Goal: Task Accomplishment & Management: Use online tool/utility

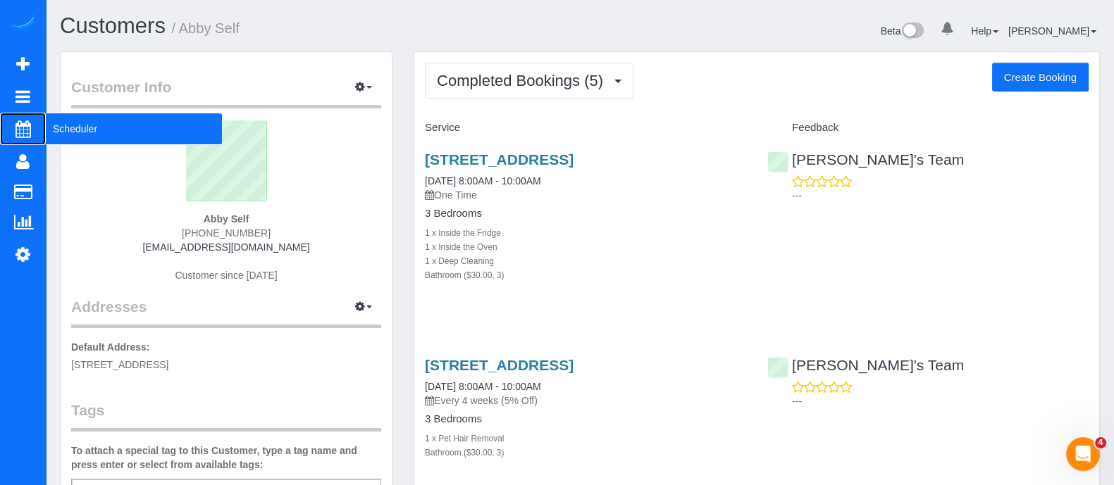
click at [73, 131] on span "Scheduler" at bounding box center [134, 129] width 176 height 32
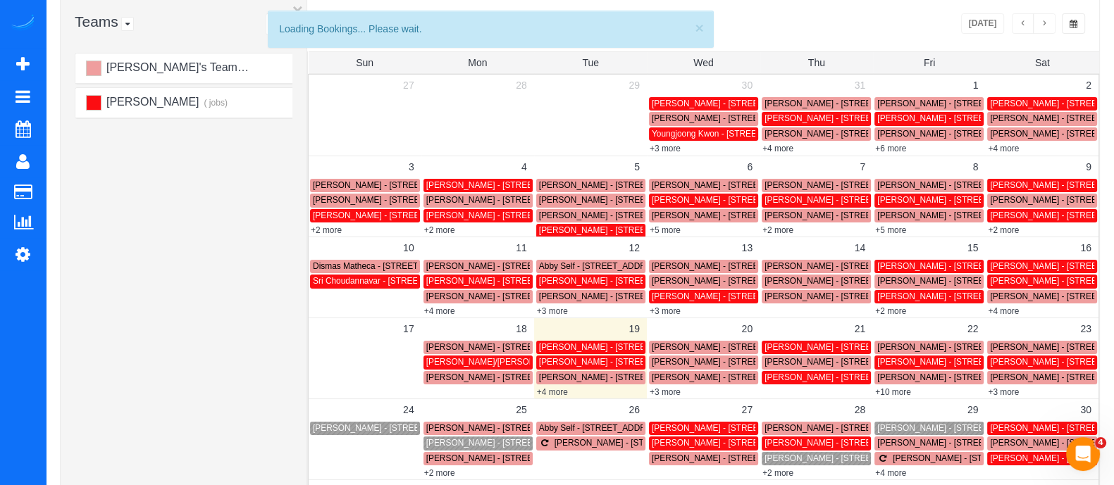
scroll to position [101, 0]
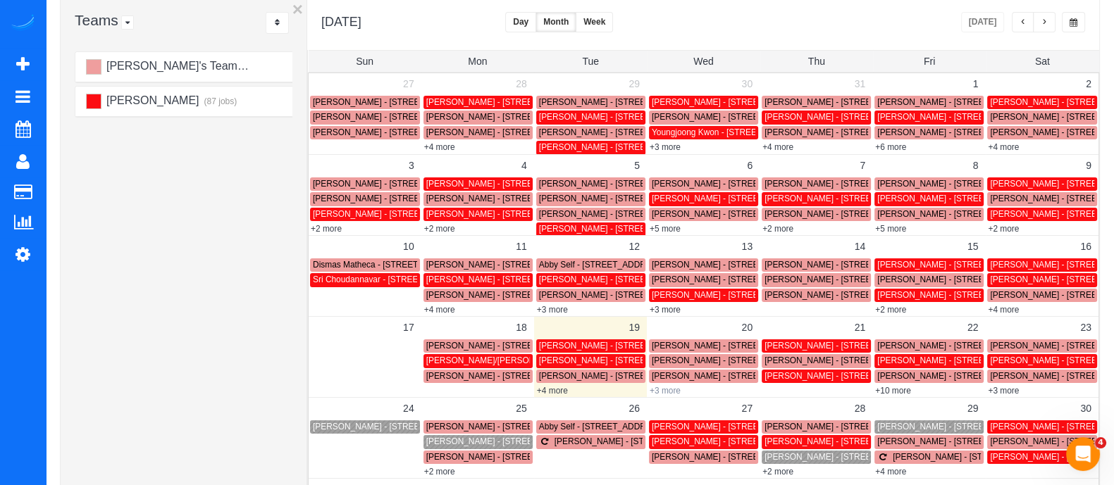
click at [661, 388] on link "+3 more" at bounding box center [665, 391] width 31 height 10
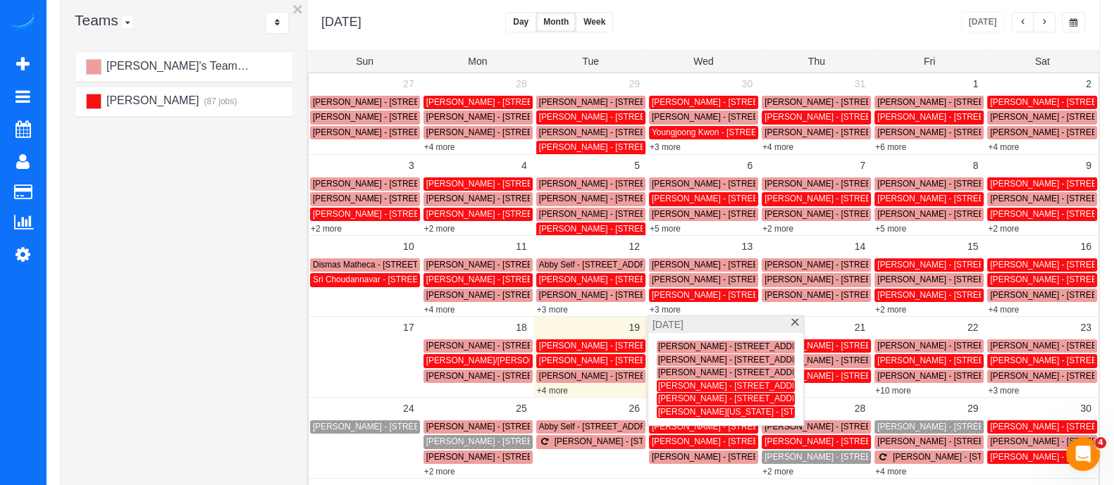
click at [793, 317] on div "[DATE]" at bounding box center [725, 324] width 155 height 17
click at [793, 323] on span at bounding box center [795, 323] width 11 height 9
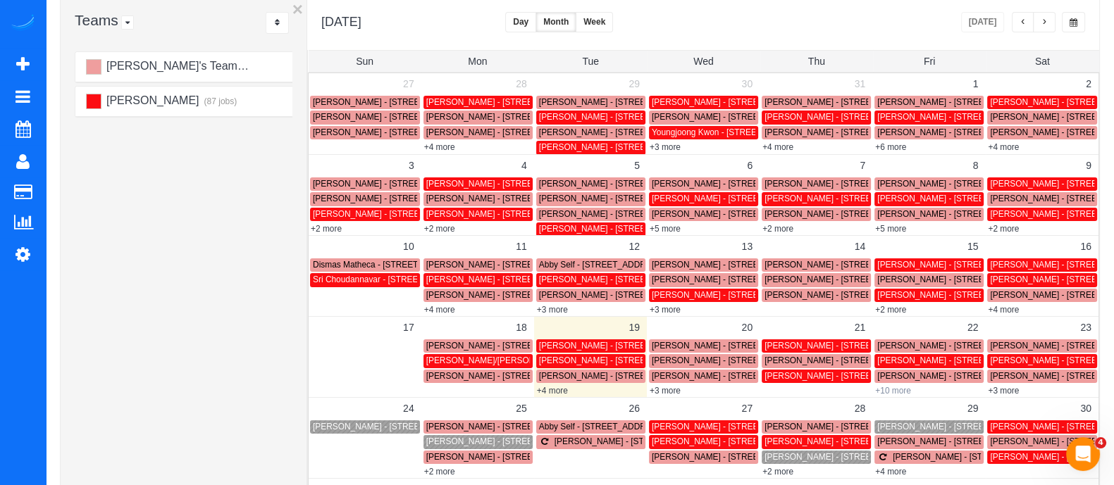
click at [893, 390] on link "+10 more" at bounding box center [893, 391] width 36 height 10
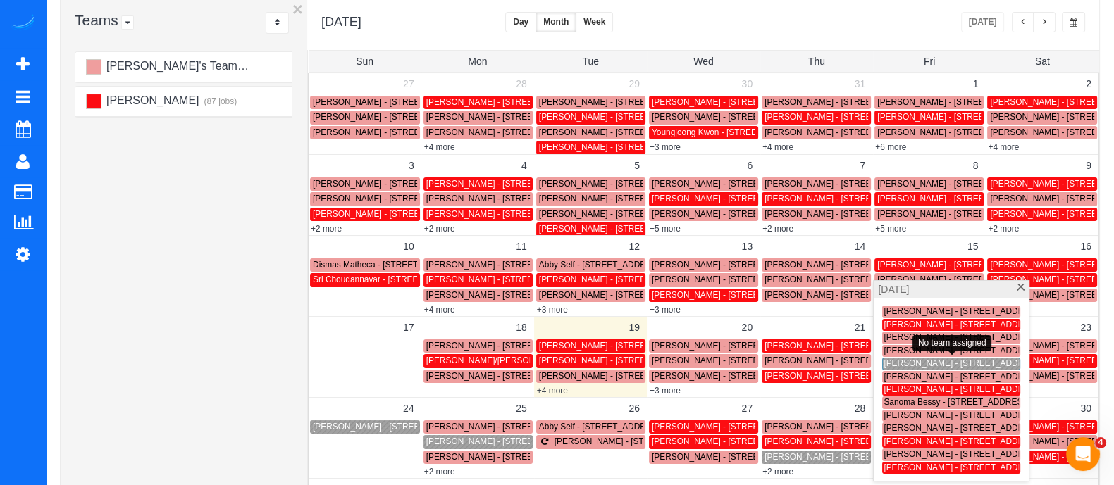
click at [923, 359] on span "[PERSON_NAME] - [STREET_ADDRESS][PERSON_NAME]" at bounding box center [997, 364] width 228 height 10
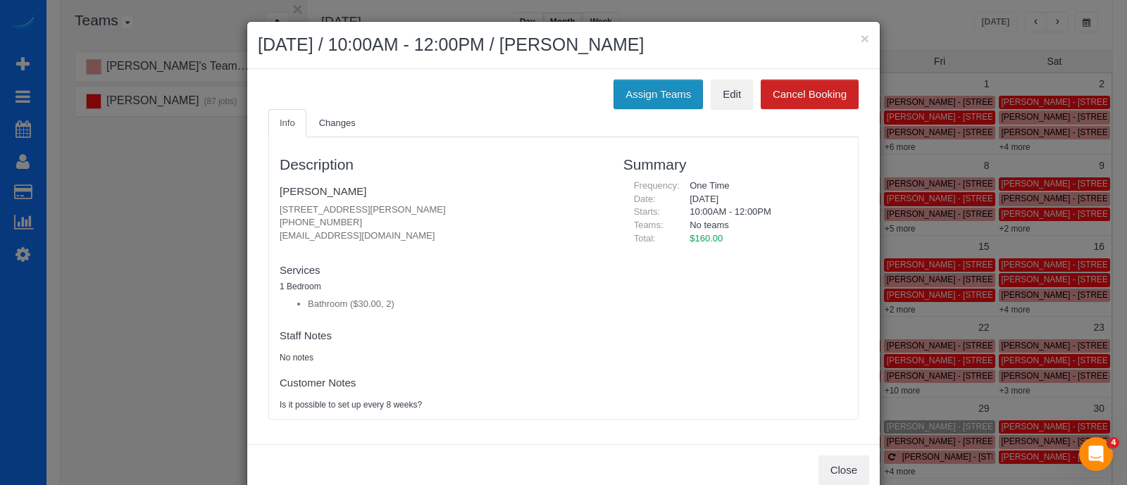
click at [664, 94] on button "Assign Teams" at bounding box center [658, 95] width 89 height 30
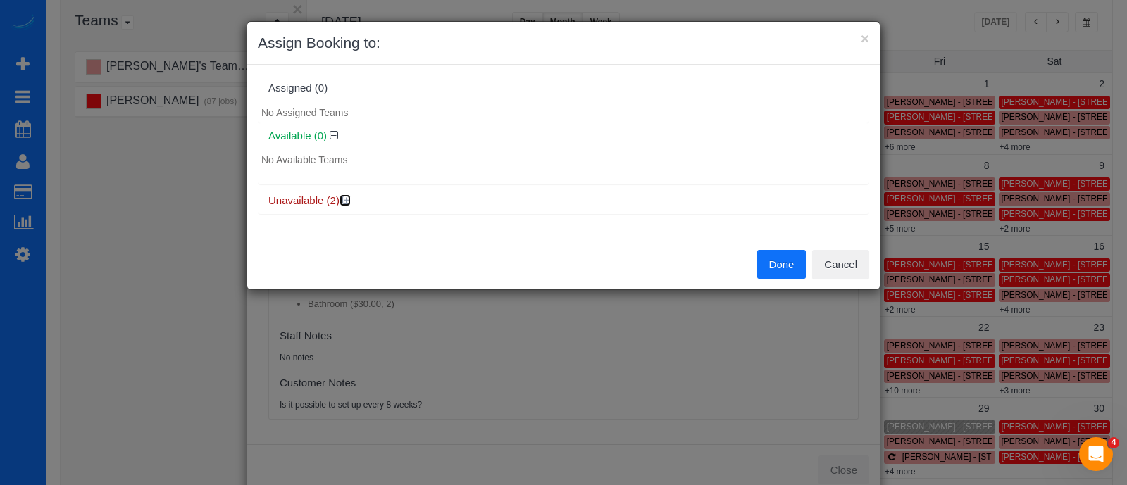
click at [348, 197] on icon at bounding box center [346, 200] width 8 height 11
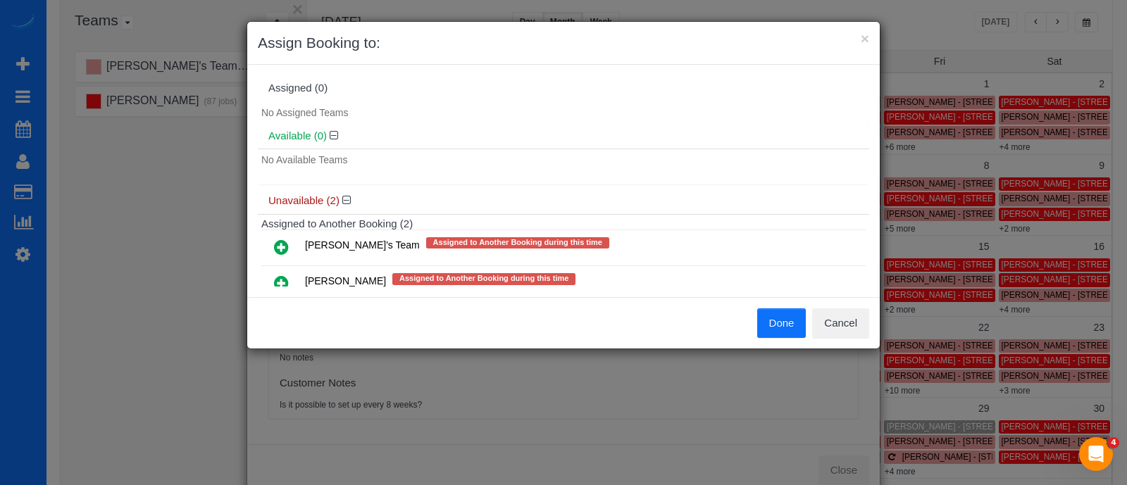
click at [278, 244] on icon at bounding box center [281, 247] width 15 height 17
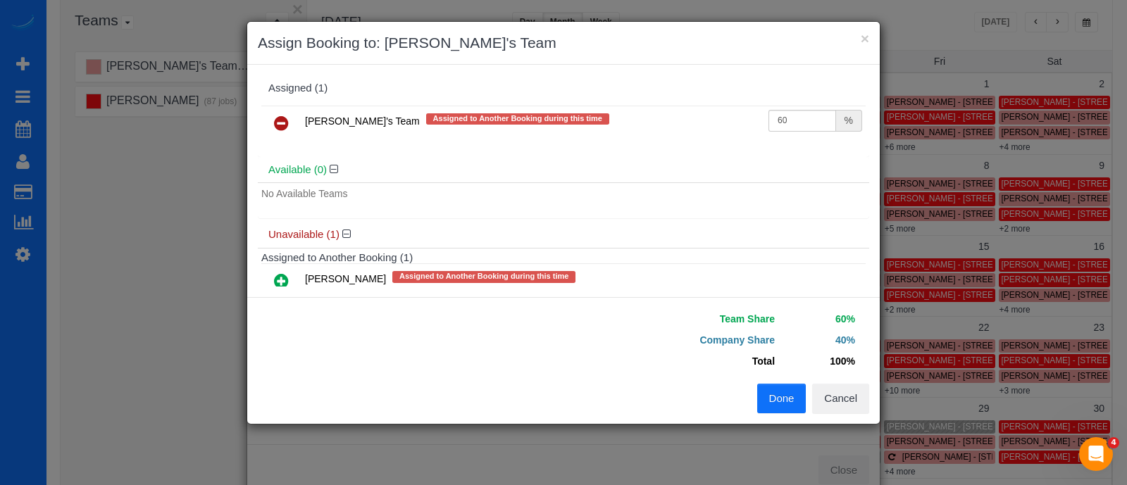
click at [800, 389] on button "Done" at bounding box center [781, 399] width 49 height 30
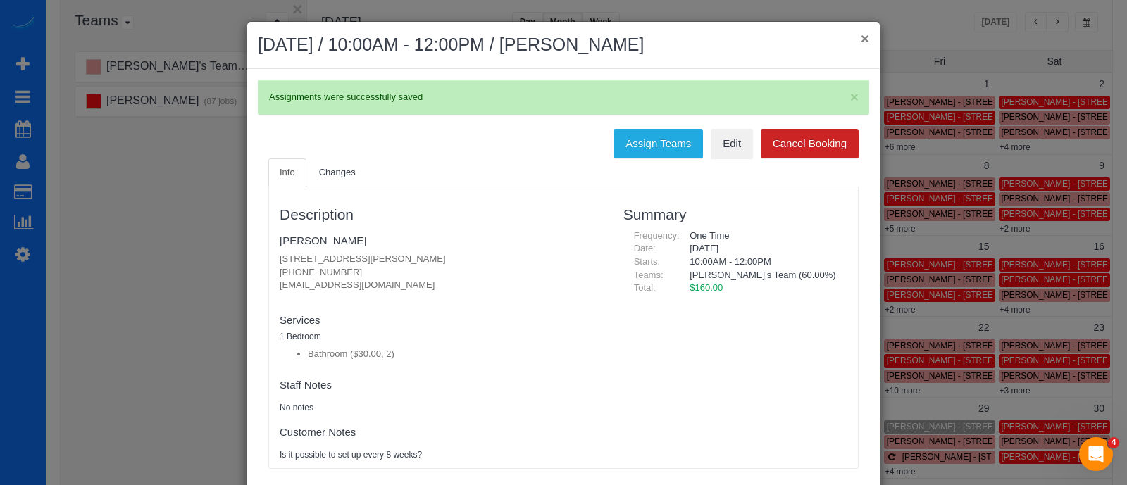
click at [861, 42] on button "×" at bounding box center [865, 38] width 8 height 15
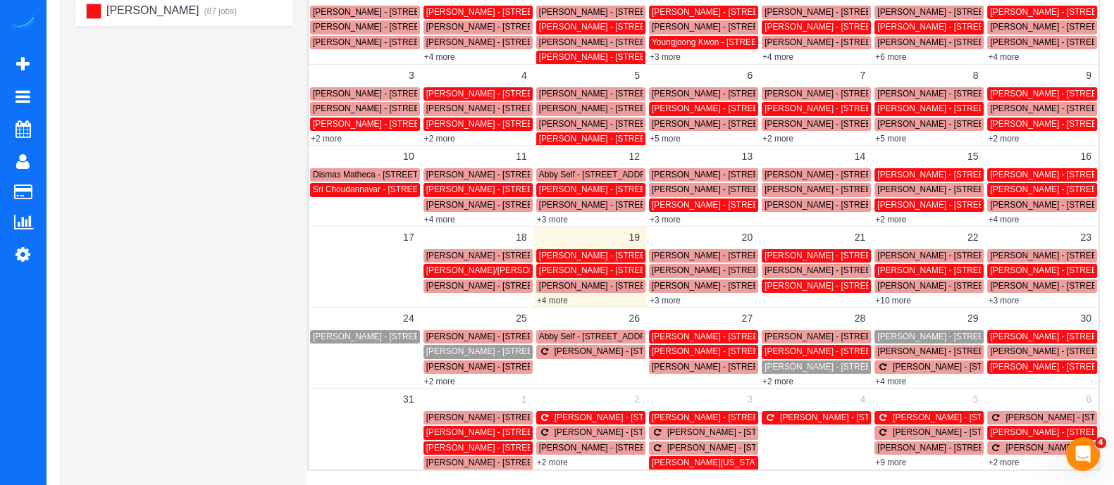
scroll to position [190, 0]
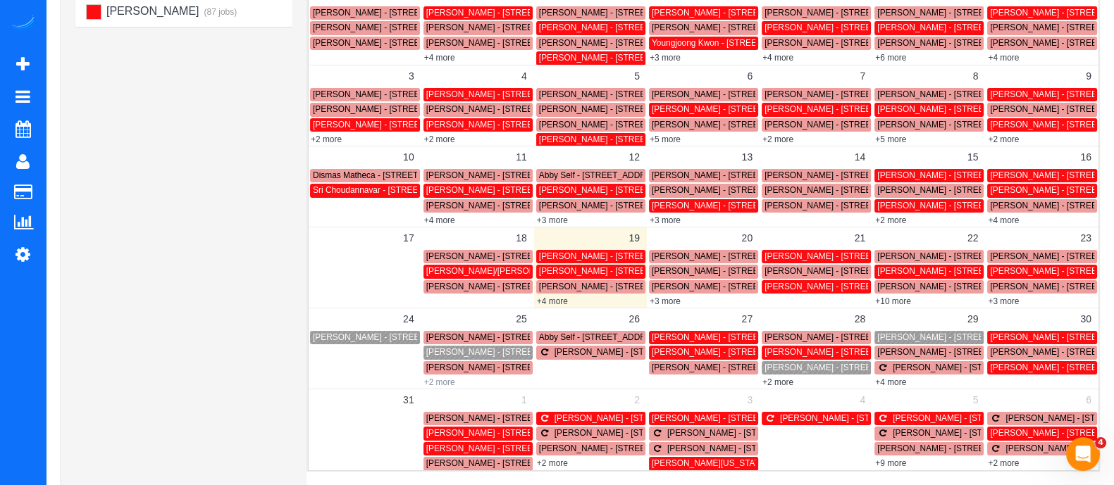
click at [440, 380] on link "+2 more" at bounding box center [439, 383] width 31 height 10
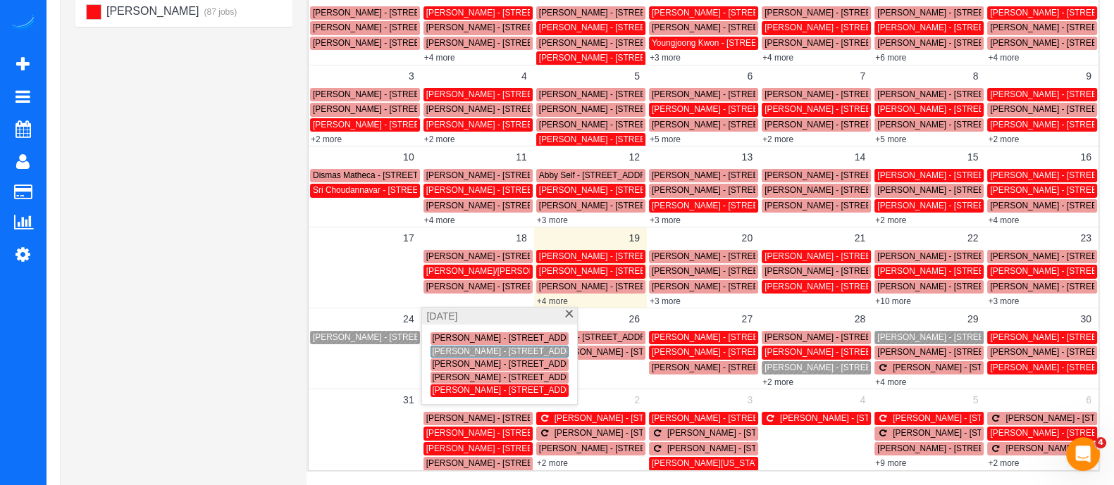
click at [449, 393] on span "[PERSON_NAME] - [STREET_ADDRESS][PERSON_NAME]" at bounding box center [546, 390] width 228 height 10
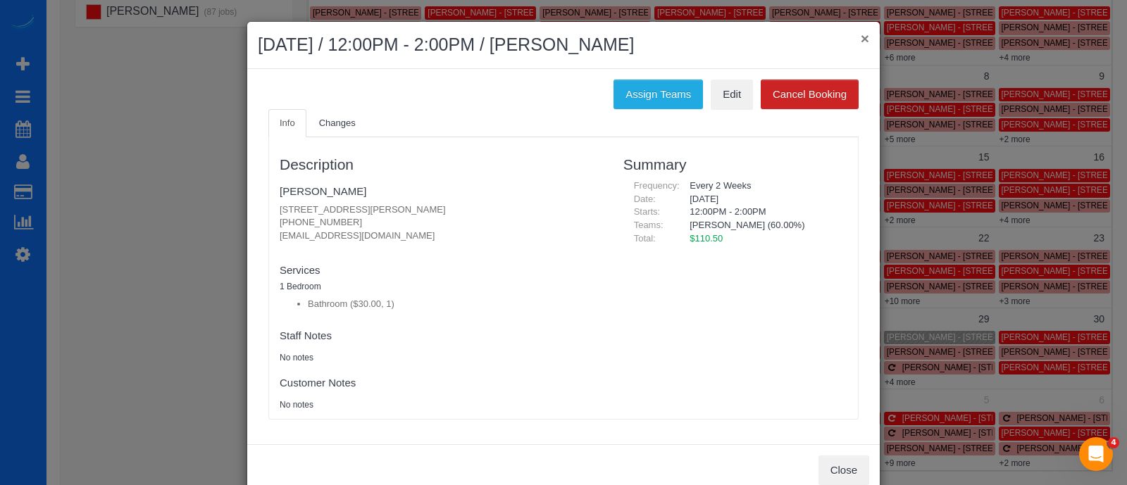
click at [862, 41] on button "×" at bounding box center [865, 38] width 8 height 15
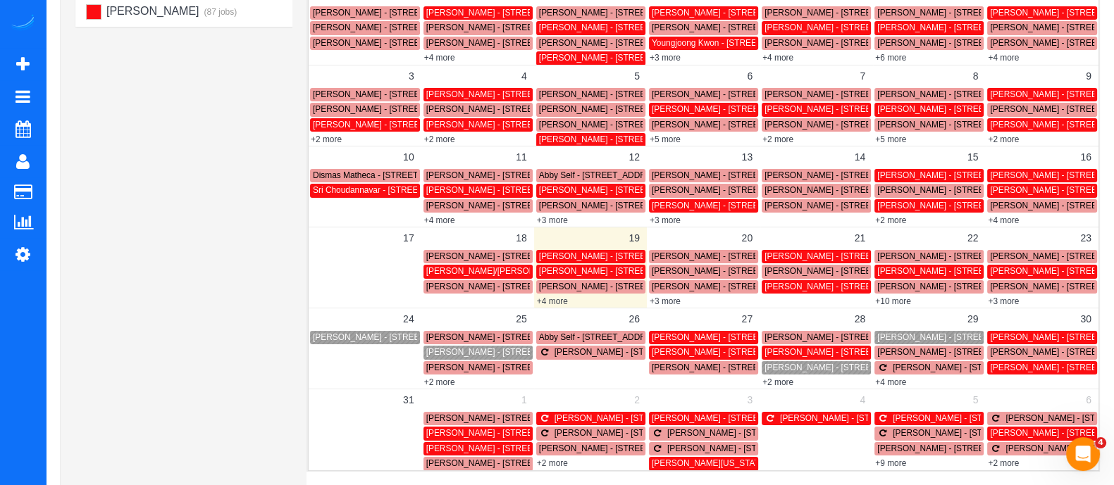
click at [471, 349] on span "[PERSON_NAME] - [STREET_ADDRESS][PERSON_NAME][PERSON_NAME]" at bounding box center [574, 352] width 297 height 10
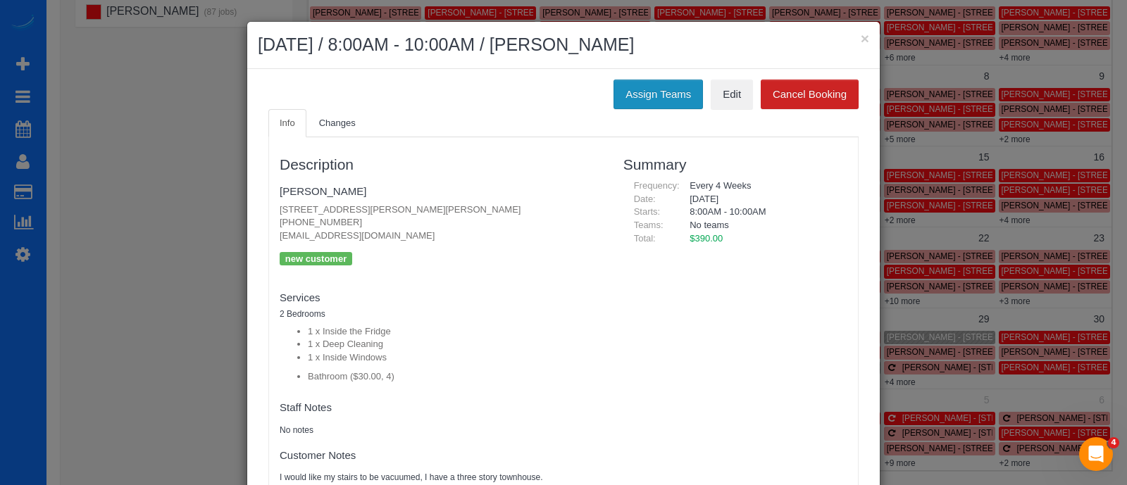
click at [649, 84] on button "Assign Teams" at bounding box center [658, 95] width 89 height 30
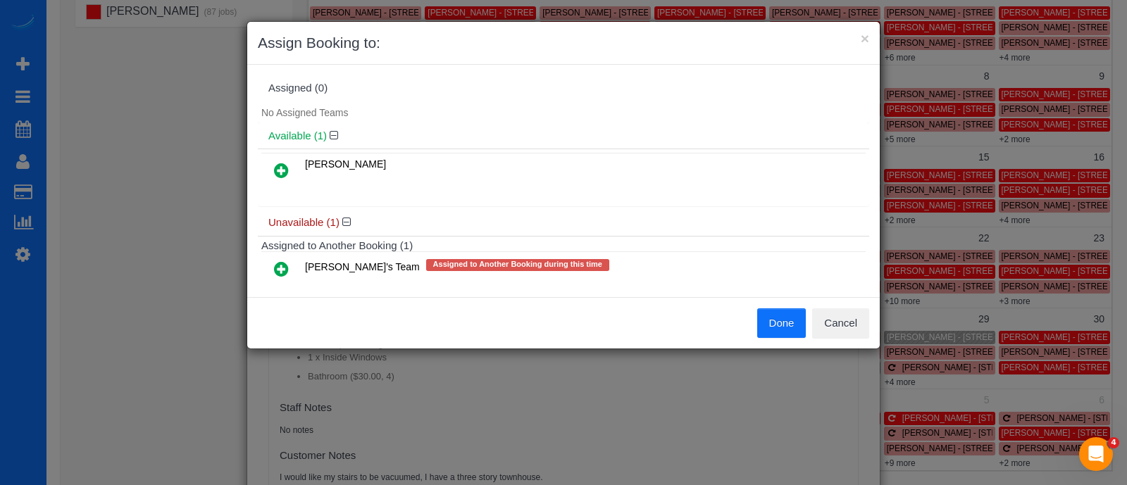
click at [282, 167] on icon at bounding box center [281, 170] width 15 height 17
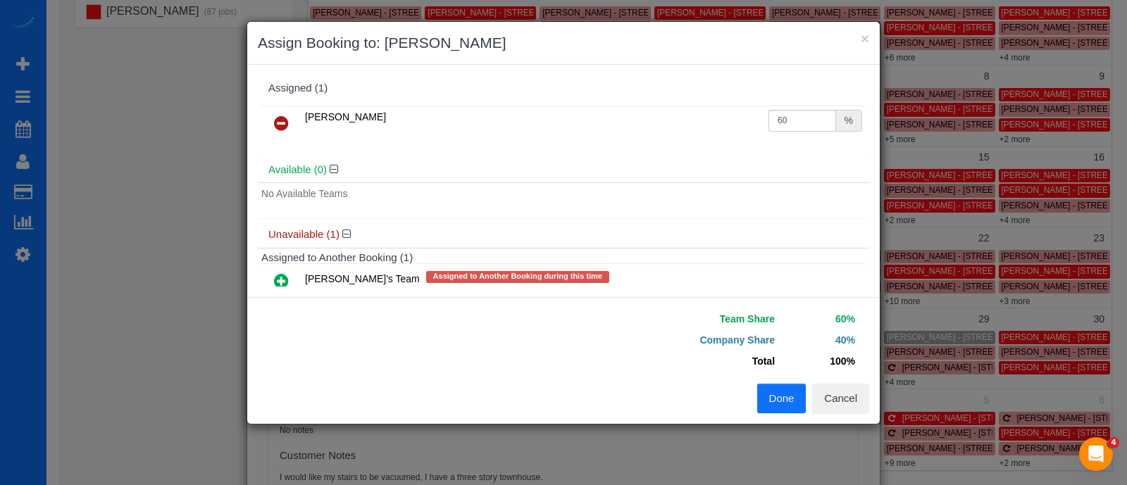
click at [788, 389] on button "Done" at bounding box center [781, 399] width 49 height 30
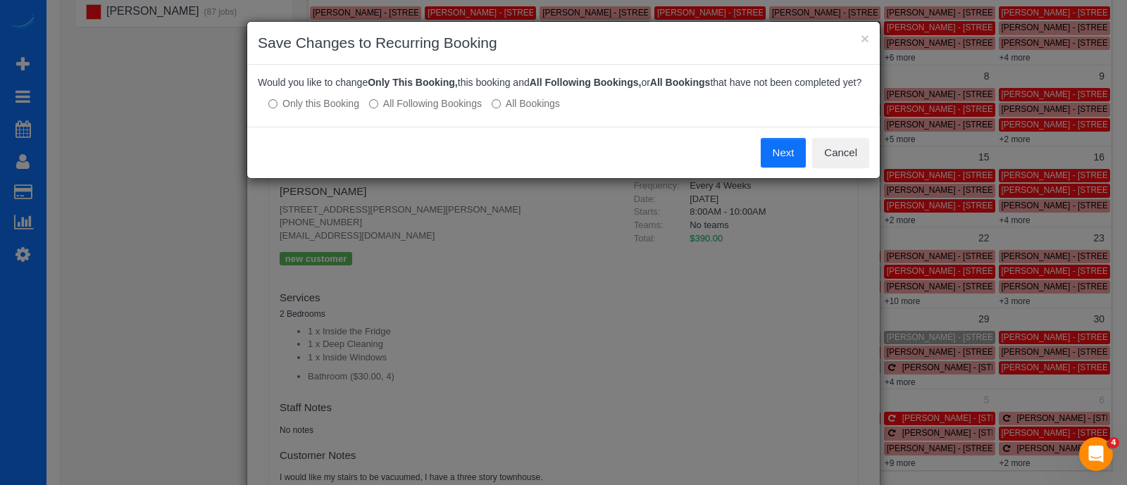
click at [432, 106] on label "All Following Bookings" at bounding box center [425, 104] width 113 height 14
click at [774, 151] on button "Save" at bounding box center [782, 153] width 48 height 30
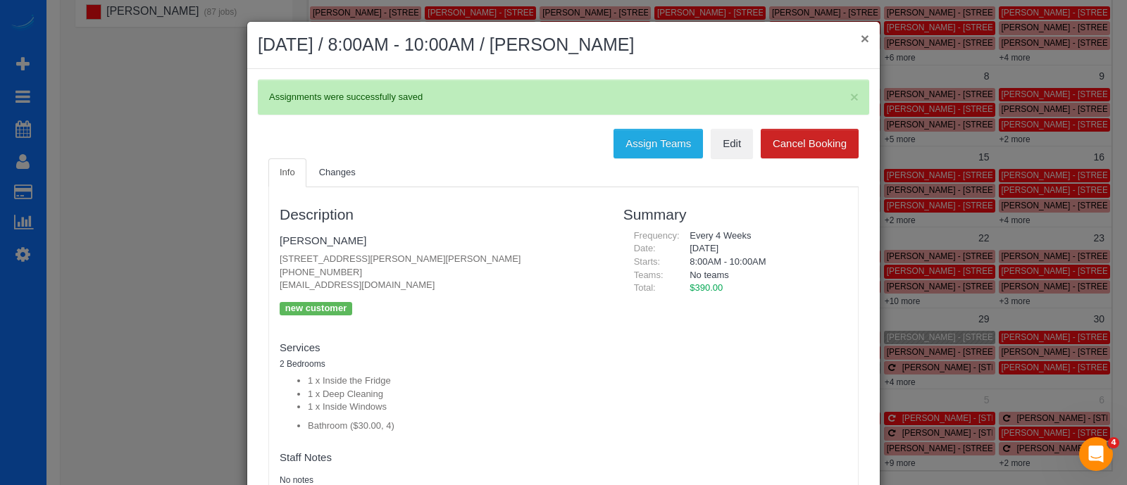
click at [861, 40] on button "×" at bounding box center [865, 38] width 8 height 15
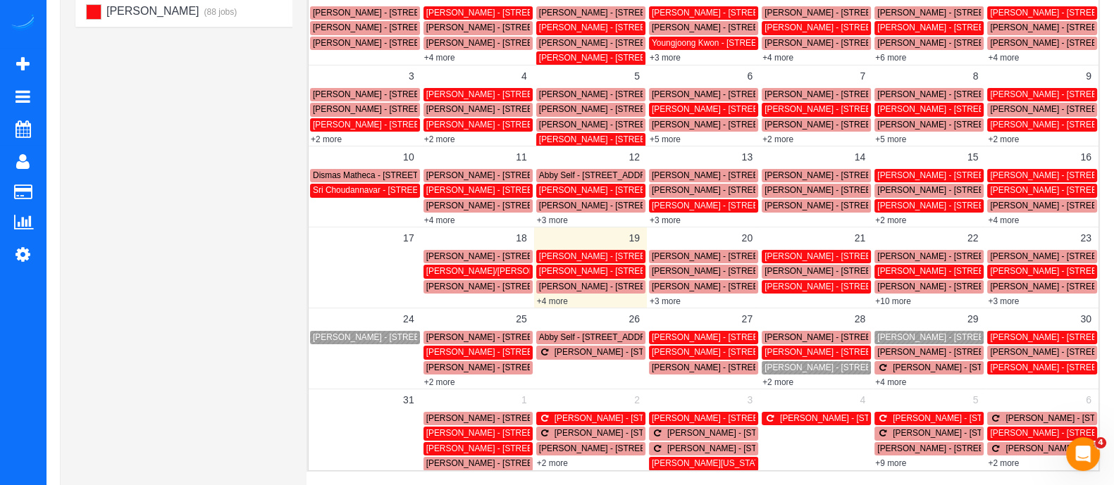
click at [776, 368] on span "[PERSON_NAME] - [STREET_ADDRESS]" at bounding box center [843, 368] width 159 height 10
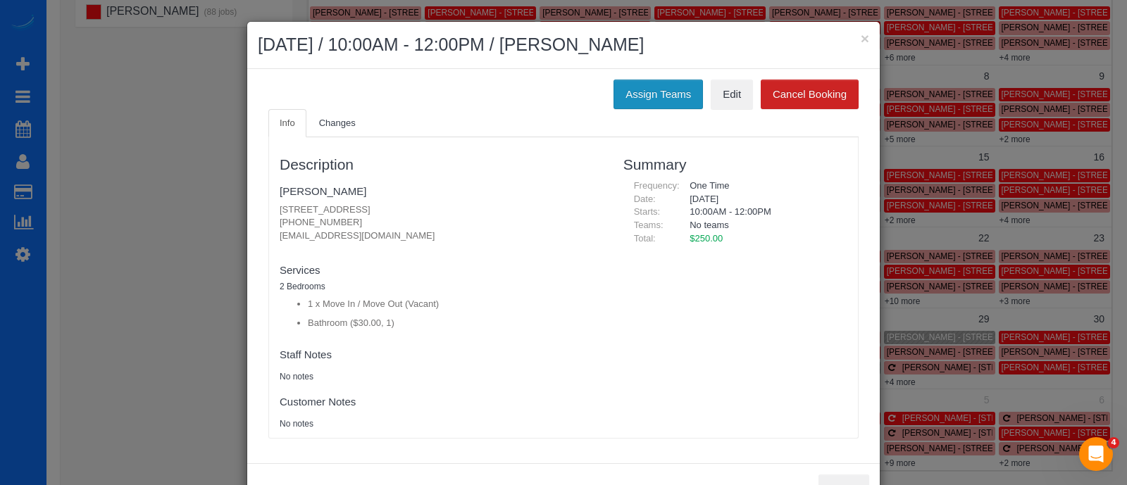
click at [619, 97] on button "Assign Teams" at bounding box center [658, 95] width 89 height 30
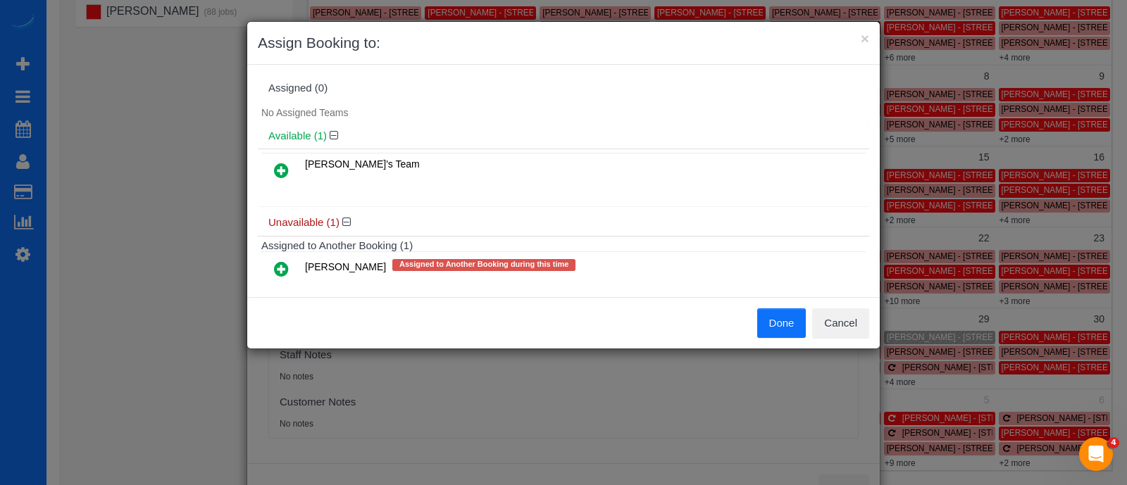
click at [278, 268] on icon at bounding box center [281, 269] width 15 height 17
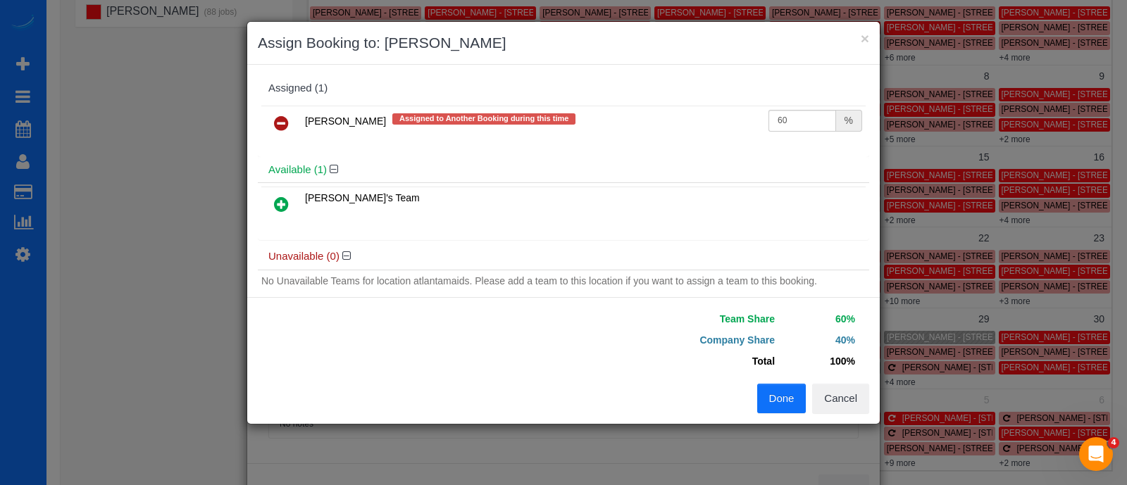
click at [784, 392] on button "Done" at bounding box center [781, 399] width 49 height 30
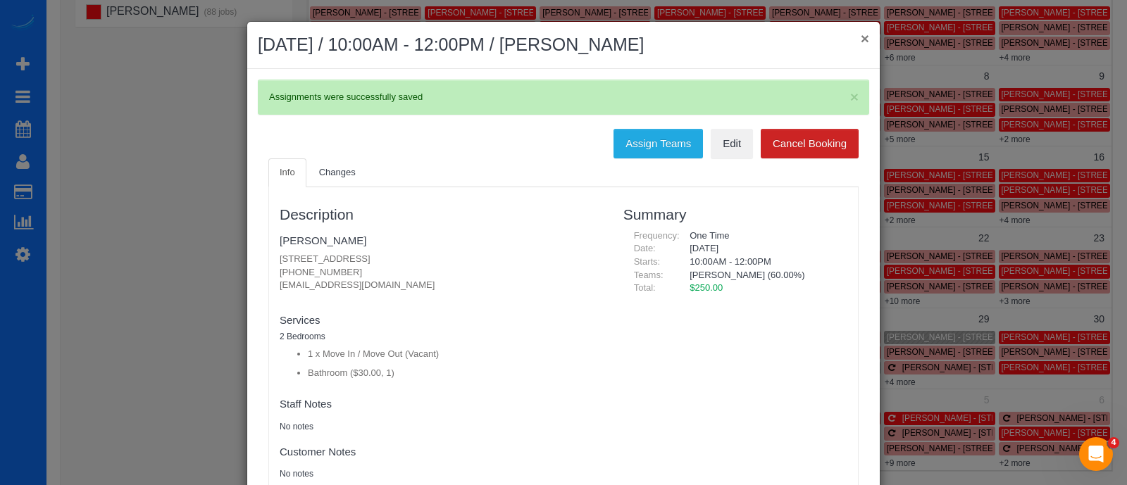
click at [861, 42] on button "×" at bounding box center [865, 38] width 8 height 15
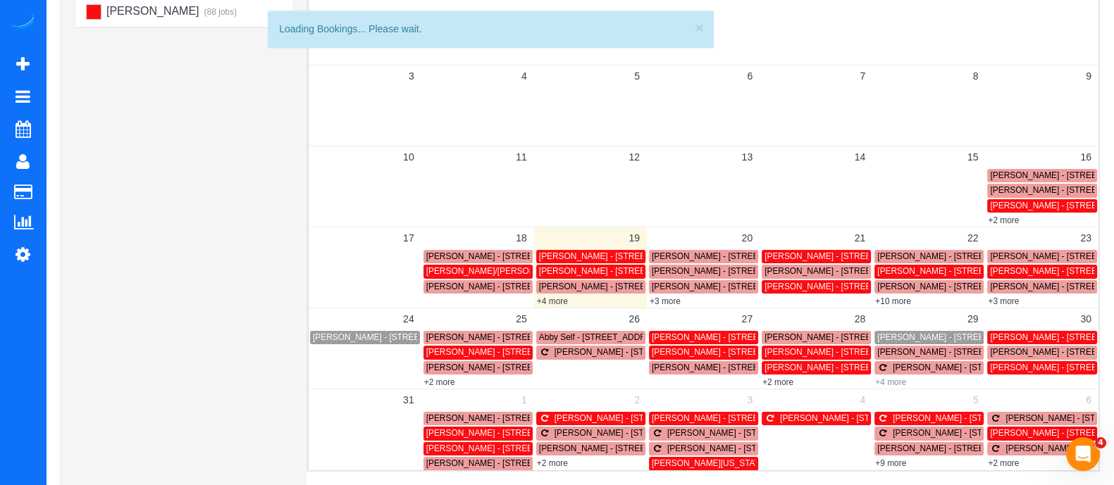
click at [893, 378] on link "+4 more" at bounding box center [890, 383] width 31 height 10
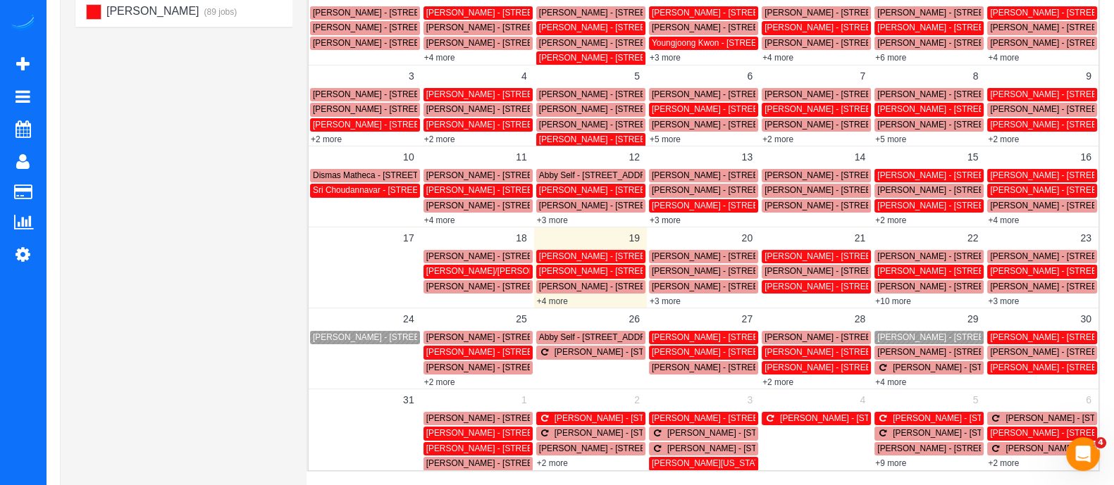
click at [912, 339] on span "[PERSON_NAME] - [STREET_ADDRESS]" at bounding box center [956, 337] width 159 height 10
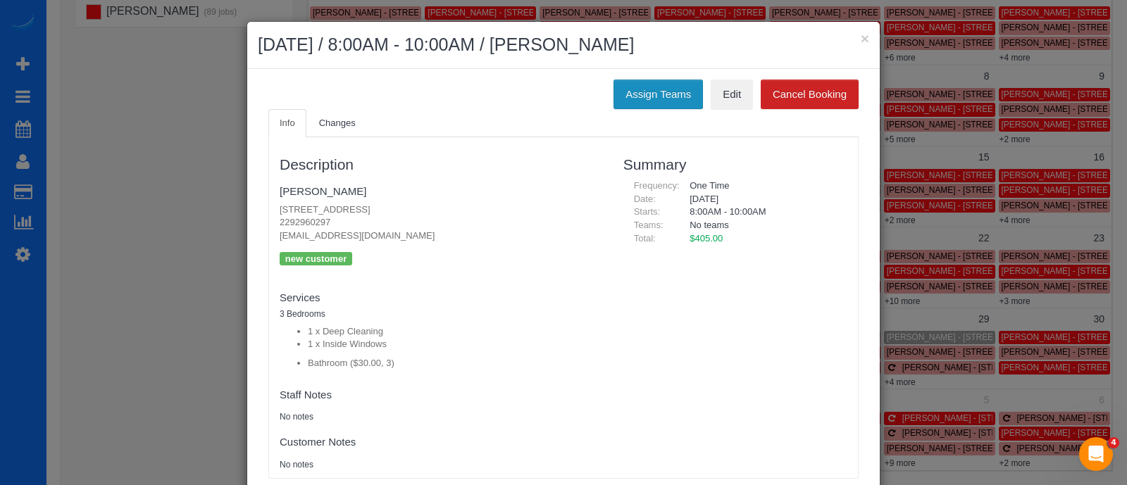
click at [642, 89] on button "Assign Teams" at bounding box center [658, 95] width 89 height 30
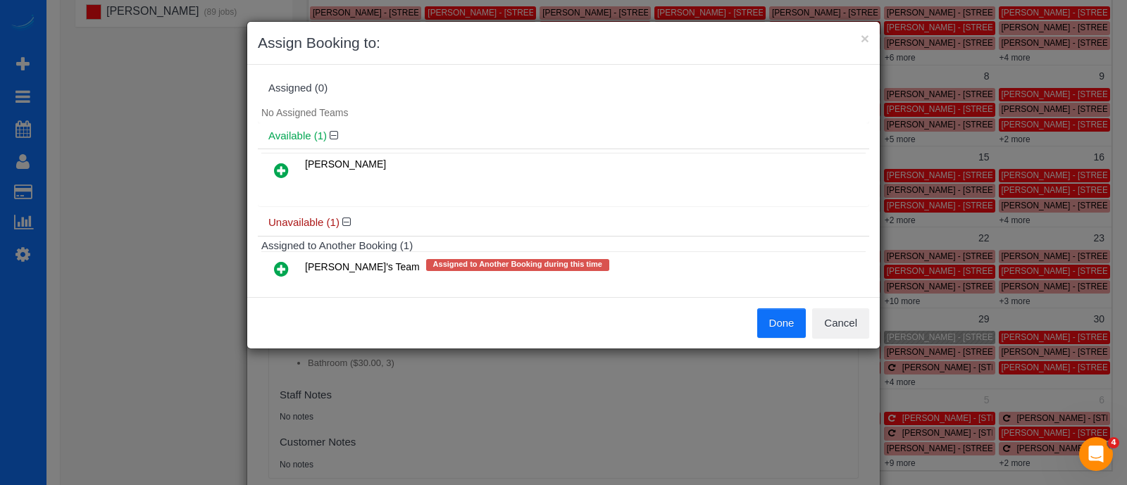
click at [286, 170] on icon at bounding box center [281, 170] width 15 height 17
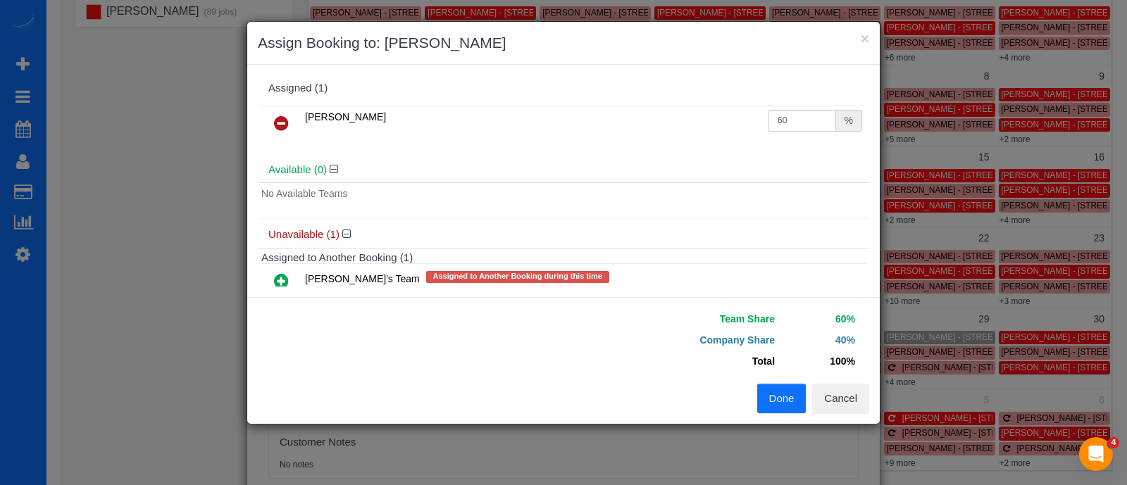
click at [778, 403] on button "Done" at bounding box center [781, 399] width 49 height 30
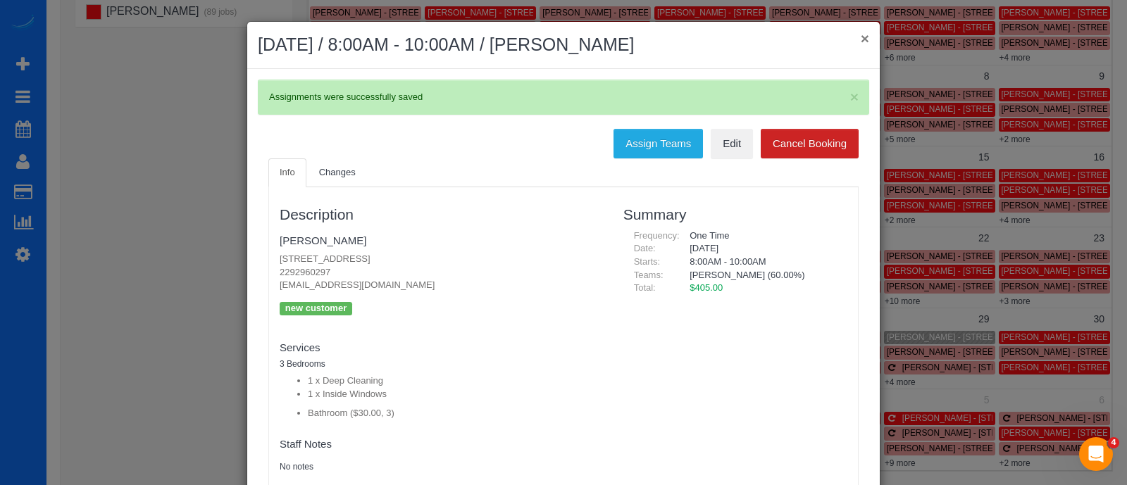
click at [861, 39] on button "×" at bounding box center [865, 38] width 8 height 15
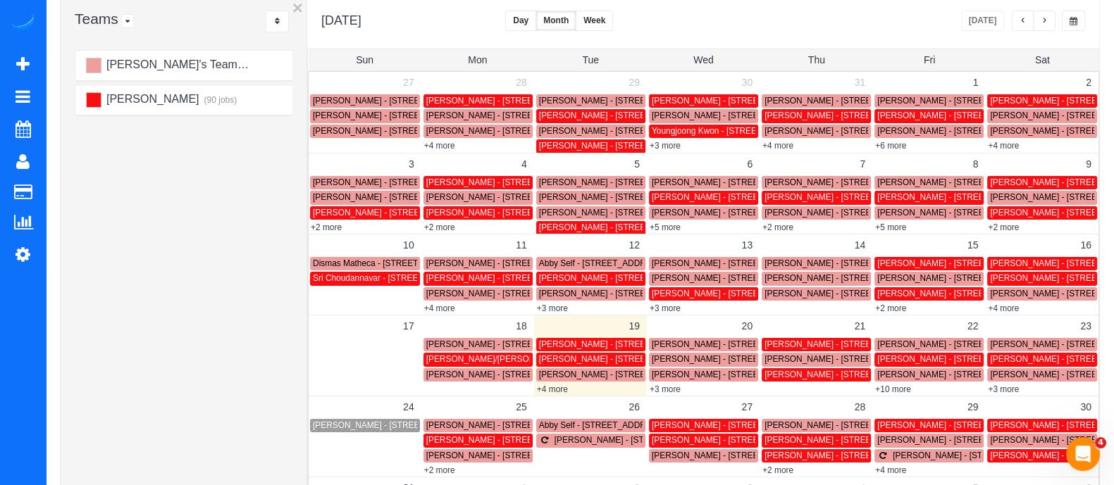
scroll to position [290, 0]
